Goal: Use online tool/utility: Use online tool/utility

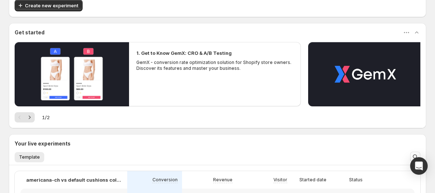
scroll to position [41, 0]
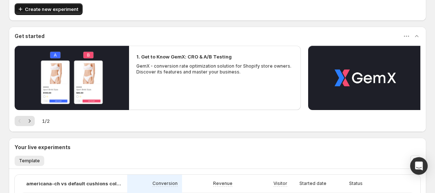
click at [71, 10] on span "Create new experiment" at bounding box center [51, 8] width 53 height 7
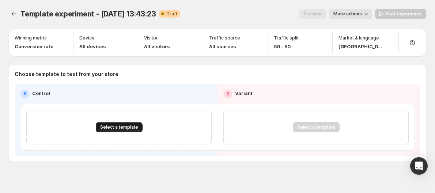
click at [118, 124] on button "Select a template" at bounding box center [119, 127] width 47 height 10
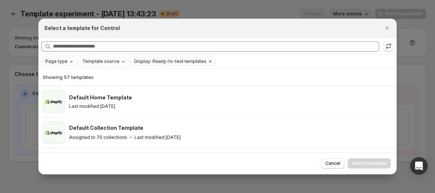
click at [55, 60] on span "Page type" at bounding box center [56, 61] width 22 height 6
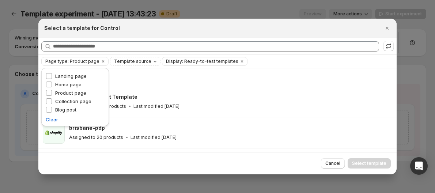
click at [137, 33] on div "Select a template for Control" at bounding box center [217, 28] width 358 height 19
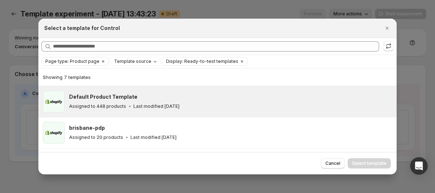
click at [114, 99] on h3 "Default Product Template" at bounding box center [103, 96] width 68 height 7
click at [361, 161] on span "Select template" at bounding box center [369, 163] width 34 height 6
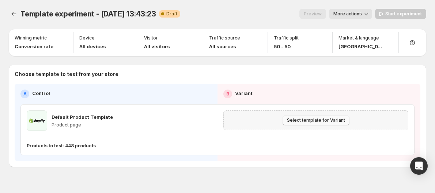
click at [293, 120] on span "Select template for Variant" at bounding box center [316, 120] width 58 height 6
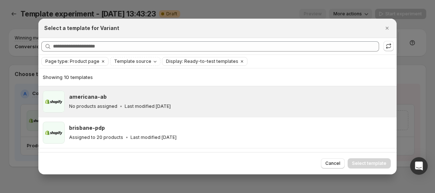
click at [94, 92] on div "americana-ab No products assigned Last modified [DATE]" at bounding box center [230, 102] width 323 height 22
click at [365, 165] on span "Select template" at bounding box center [369, 163] width 34 height 6
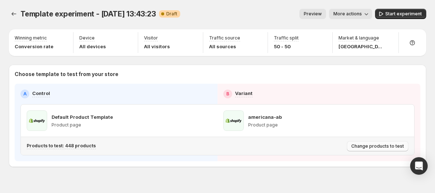
click at [387, 147] on span "Change products to test" at bounding box center [377, 146] width 53 height 6
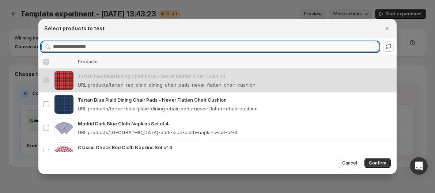
click at [76, 47] on input "Searching products" at bounding box center [216, 47] width 326 height 10
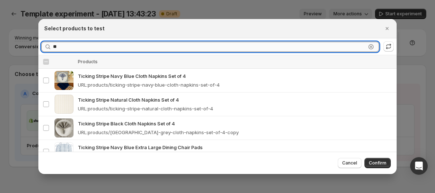
type input "*"
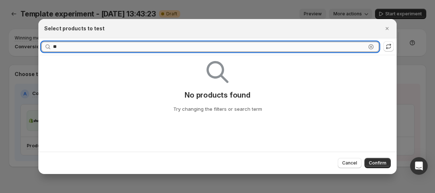
type input "*"
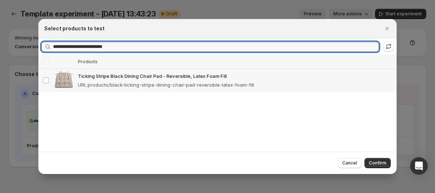
click at [98, 77] on p "Ticking Stripe Black Dining Chair Pad - Reversible, Latex Foam Fill" at bounding box center [235, 75] width 314 height 7
click at [119, 43] on input "**********" at bounding box center [209, 47] width 313 height 10
click at [102, 77] on p "Ticking Stripe Natural Dining Chair Pad - Latex Foam Fill" at bounding box center [235, 75] width 314 height 7
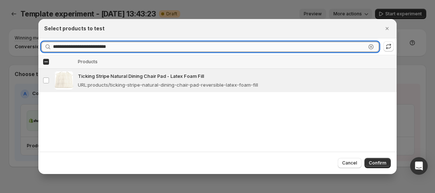
click at [130, 46] on input "**********" at bounding box center [209, 47] width 313 height 10
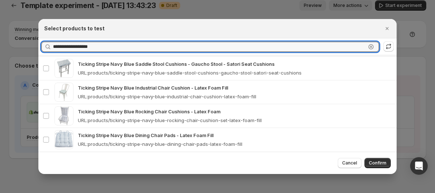
scroll to position [10, 0]
click at [124, 137] on div "Ticking Stripe Navy Blue Dining Chair Pads - Latex Foam Fill URL : products/tic…" at bounding box center [235, 140] width 314 height 16
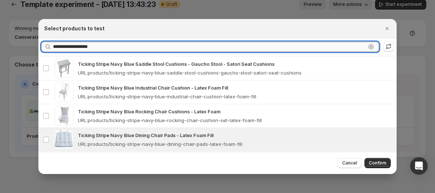
click at [110, 47] on input "**********" at bounding box center [209, 47] width 313 height 10
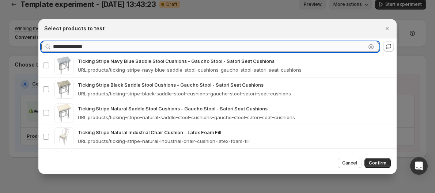
scroll to position [15, 0]
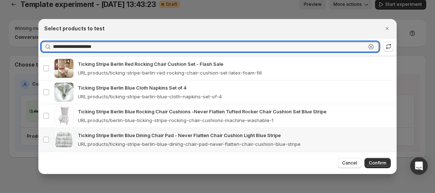
type input "**********"
click at [148, 133] on p "Ticking Stripe Berlin Blue Dining Chair Pad - Never Flatten Chair Cushion Light…" at bounding box center [235, 135] width 314 height 7
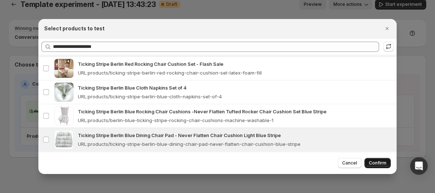
click at [372, 165] on span "Confirm" at bounding box center [378, 163] width 18 height 6
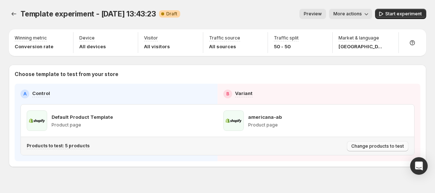
click at [357, 146] on span "Change products to test" at bounding box center [377, 146] width 53 height 6
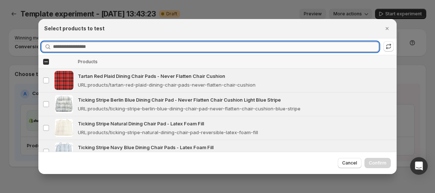
click at [96, 50] on input "Searching products" at bounding box center [216, 47] width 326 height 10
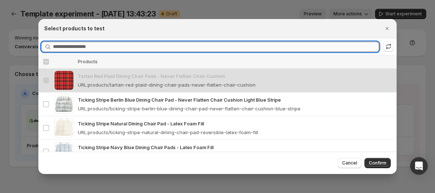
click at [62, 49] on input "Searching products" at bounding box center [216, 47] width 326 height 10
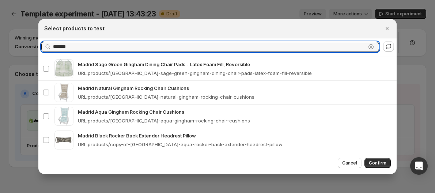
scroll to position [155, 0]
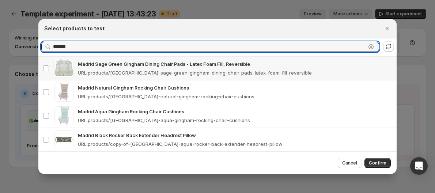
type input "******"
click at [141, 69] on p "URL : products/madrid-sage-green-gingham-dining-chair-pads-latex-foam-fill-reve…" at bounding box center [195, 72] width 234 height 7
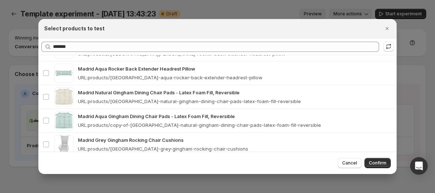
scroll to position [317, 0]
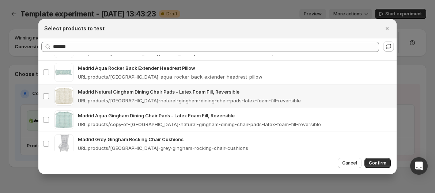
click at [130, 99] on p "URL : products/[GEOGRAPHIC_DATA]-natural-gingham-dining-chair-pads-latex-foam-f…" at bounding box center [189, 100] width 223 height 7
click at [118, 113] on p "Madrid Aqua Gingham Dining Chair Pads - Latex Foam Fill, Reversible" at bounding box center [235, 115] width 314 height 7
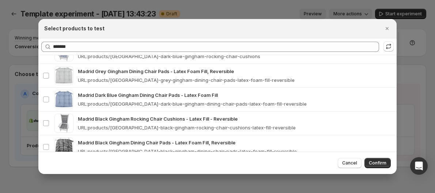
scroll to position [433, 0]
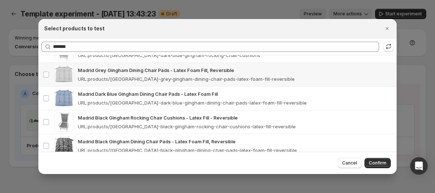
click at [110, 81] on p "URL : products/[GEOGRAPHIC_DATA]-grey-gingham-dining-chair-pads-latex-foam-fill…" at bounding box center [186, 78] width 217 height 7
click at [105, 92] on p "Madrid Dark Blue Gingham Dining Chair Pads - Latex Foam Fill" at bounding box center [235, 93] width 314 height 7
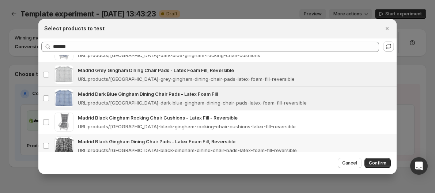
click at [217, 143] on p "Madrid Black Gingham Dining Chair Pads - Latex Foam Fill, Reversible" at bounding box center [235, 141] width 314 height 7
click at [375, 163] on span "Confirm" at bounding box center [378, 163] width 18 height 6
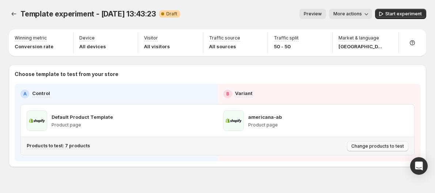
click at [366, 147] on span "Change products to test" at bounding box center [377, 146] width 53 height 6
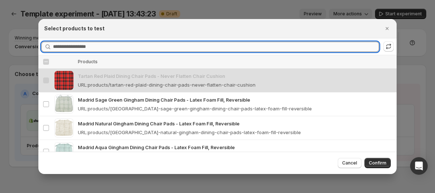
click at [67, 46] on input "Searching products" at bounding box center [216, 47] width 326 height 10
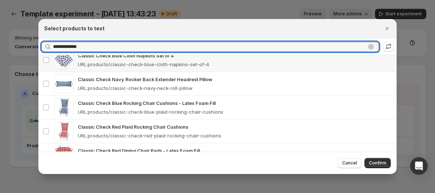
scroll to position [86, 0]
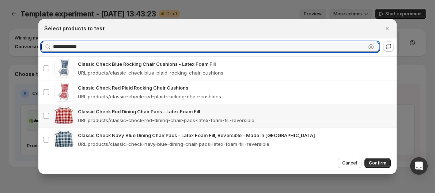
type input "**********"
click at [97, 108] on p "Classic Check Red Dining Chair Pads - Latex Foam Fill" at bounding box center [235, 111] width 314 height 7
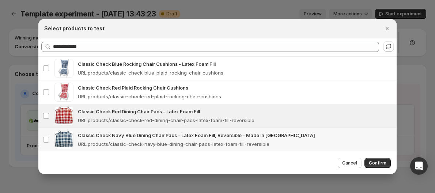
click at [103, 132] on p "Classic Check Navy Blue Dining Chair Pads - Latex Foam Fill, Reversible - Made …" at bounding box center [235, 135] width 314 height 7
click at [374, 161] on span "Confirm" at bounding box center [378, 163] width 18 height 6
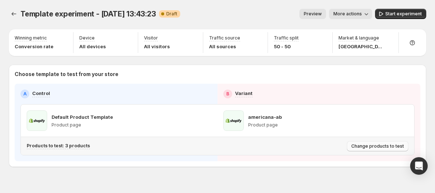
click at [365, 146] on span "Change products to test" at bounding box center [377, 146] width 53 height 6
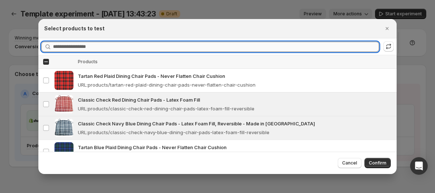
click at [76, 48] on input "Searching products" at bounding box center [216, 47] width 326 height 10
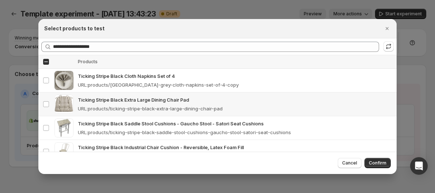
click at [104, 103] on div "Ticking Stripe Black Extra Large Dining Chair Pad URL : products/ticking-stripe…" at bounding box center [235, 104] width 314 height 16
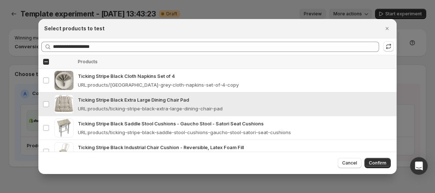
click at [107, 103] on p "Ticking Stripe Black Extra Large Dining Chair Pad" at bounding box center [235, 99] width 314 height 7
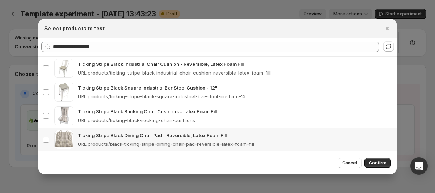
click at [104, 132] on p "Ticking Stripe Black Dining Chair Pad - Reversible, Latex Foam Fill" at bounding box center [235, 135] width 314 height 7
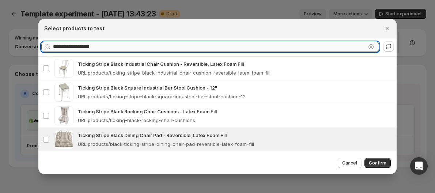
click at [116, 47] on input "**********" at bounding box center [209, 47] width 313 height 10
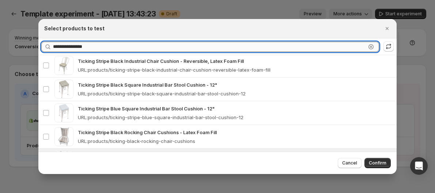
scroll to position [181, 0]
type input "**********"
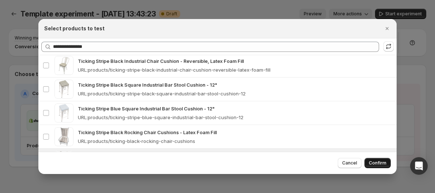
click at [369, 163] on span "Confirm" at bounding box center [378, 163] width 18 height 6
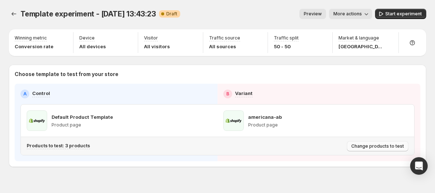
click at [374, 147] on span "Change products to test" at bounding box center [377, 146] width 53 height 6
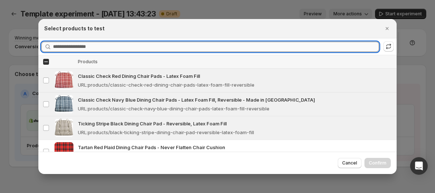
click at [129, 50] on input "Searching products" at bounding box center [216, 47] width 326 height 10
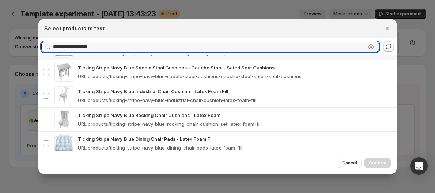
scroll to position [56, 0]
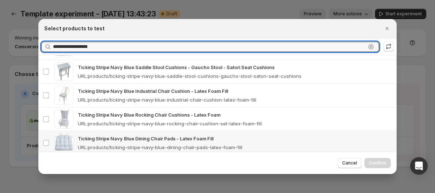
type input "**********"
click at [119, 137] on p "Ticking Stripe Navy Blue Dining Chair Pads - Latex Foam Fill" at bounding box center [235, 138] width 314 height 7
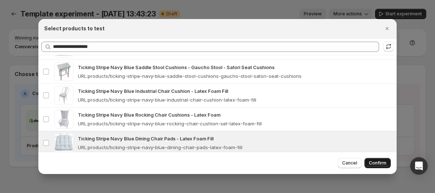
click at [375, 164] on span "Confirm" at bounding box center [378, 163] width 18 height 6
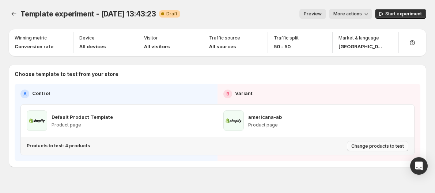
click at [386, 148] on span "Change products to test" at bounding box center [377, 146] width 53 height 6
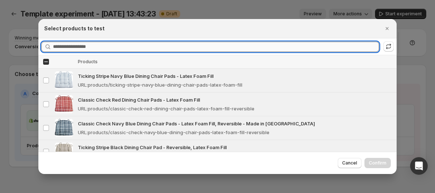
click at [167, 48] on input "Searching products" at bounding box center [216, 47] width 326 height 10
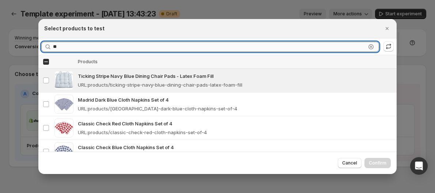
type input "*"
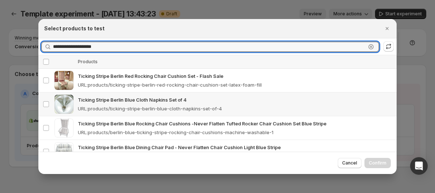
scroll to position [15, 0]
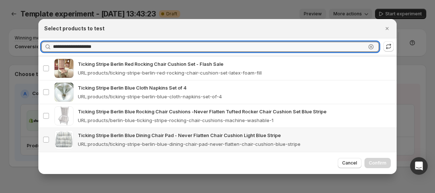
type input "**********"
click at [157, 140] on p "URL : products/ticking-stripe-berlin-blue-dining-chair-pad-never-flatten-chair-…" at bounding box center [189, 143] width 223 height 7
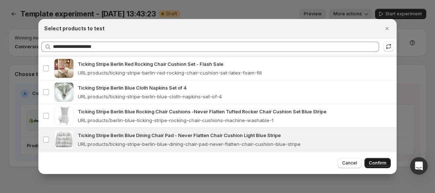
click at [385, 165] on span "Confirm" at bounding box center [378, 163] width 18 height 6
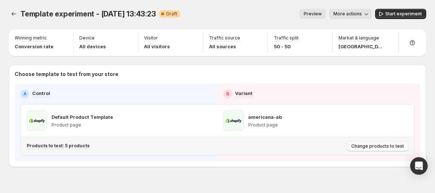
click at [391, 145] on span "Change products to test" at bounding box center [377, 146] width 53 height 6
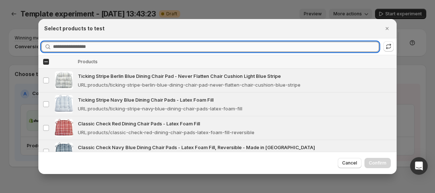
click at [126, 45] on input "Searching products" at bounding box center [216, 47] width 326 height 10
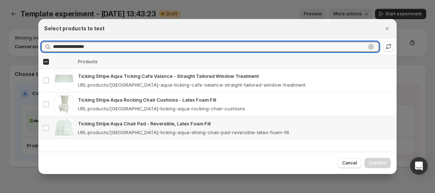
type input "**********"
click at [111, 123] on p "Ticking Stripe Aqua Chair Pad - Reversible, Latex Foam Fill" at bounding box center [235, 123] width 314 height 7
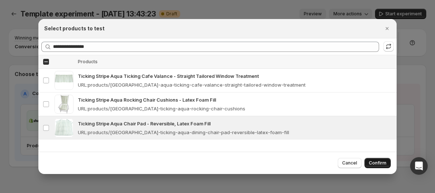
click at [372, 162] on span "Confirm" at bounding box center [378, 163] width 18 height 6
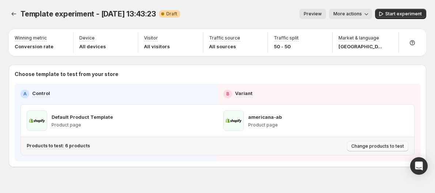
click at [379, 145] on span "Change products to test" at bounding box center [377, 146] width 53 height 6
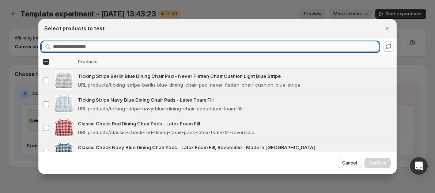
click at [164, 46] on input "Searching products" at bounding box center [216, 47] width 326 height 10
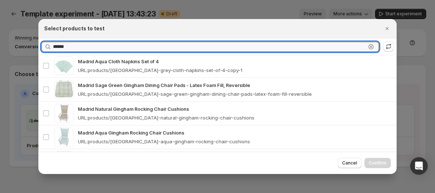
type input "******"
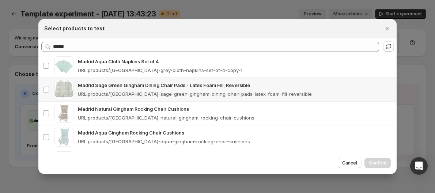
click at [140, 84] on p "Madrid Sage Green Gingham Dining Chair Pads - Latex Foam Fill, Reversible" at bounding box center [235, 85] width 314 height 7
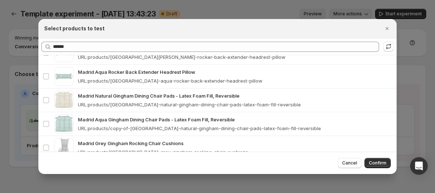
scroll to position [313, 0]
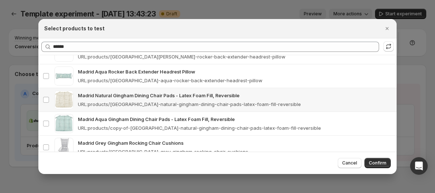
click at [132, 94] on p "Madrid Natural Gingham Dining Chair Pads - Latex Foam Fill, Reversible" at bounding box center [235, 95] width 314 height 7
click at [126, 121] on p "Madrid Aqua Gingham Dining Chair Pads - Latex Foam Fill, Reversible" at bounding box center [235, 118] width 314 height 7
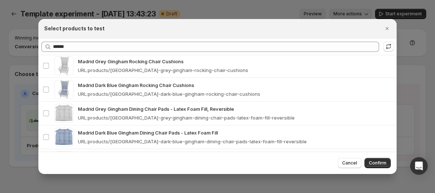
scroll to position [395, 0]
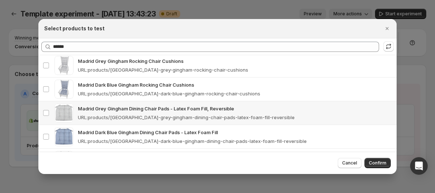
click at [125, 111] on p "Madrid Grey Gingham Dining Chair Pads - Latex Foam Fill, Reversible" at bounding box center [235, 108] width 314 height 7
click at [114, 132] on p "Madrid Dark Blue Gingham Dining Chair Pads - Latex Foam Fill" at bounding box center [235, 132] width 314 height 7
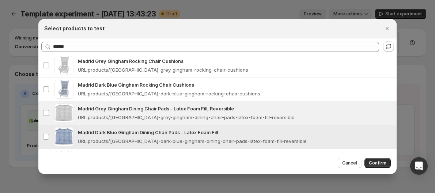
scroll to position [443, 0]
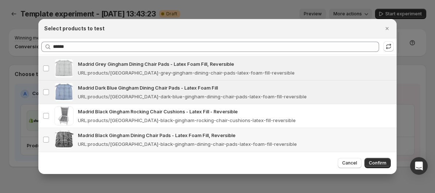
click at [114, 132] on p "Madrid Black Gingham Dining Chair Pads - Latex Foam Fill, Reversible" at bounding box center [235, 135] width 314 height 7
click at [372, 164] on span "Confirm" at bounding box center [378, 163] width 18 height 6
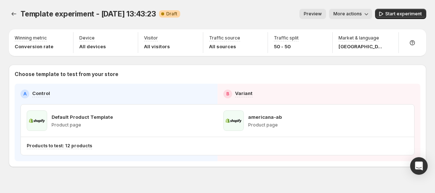
click at [356, 14] on span "More actions" at bounding box center [347, 14] width 29 height 6
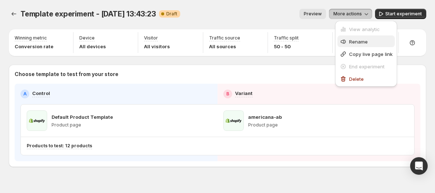
click at [346, 39] on icon "button" at bounding box center [343, 41] width 7 height 7
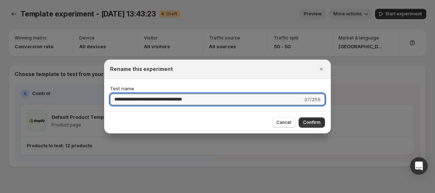
drag, startPoint x: 204, startPoint y: 104, endPoint x: 63, endPoint y: 93, distance: 140.8
type input "**********"
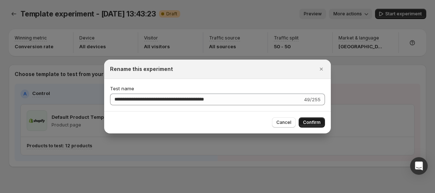
click at [302, 120] on button "Confirm" at bounding box center [312, 122] width 26 height 10
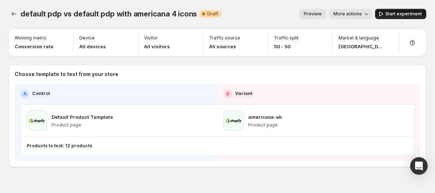
click at [396, 11] on span "Start experiment" at bounding box center [403, 14] width 37 height 6
click at [12, 15] on icon "Experiments" at bounding box center [13, 13] width 7 height 7
